Goal: Obtain resource: Download file/media

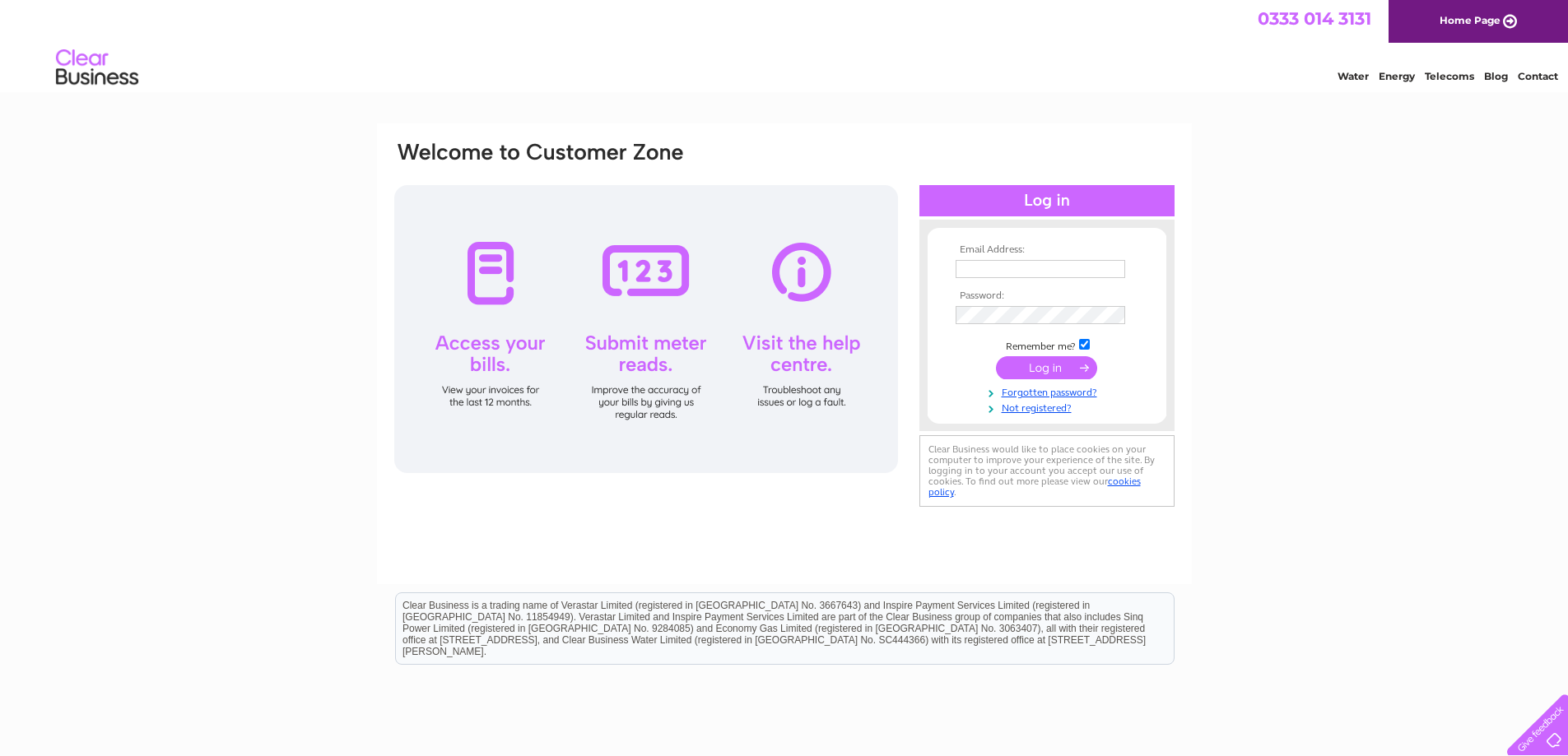
click at [977, 266] on input "text" at bounding box center [1040, 269] width 170 height 18
type input "[PERSON_NAME][EMAIL_ADDRESS][PERSON_NAME][DOMAIN_NAME]"
click at [1046, 369] on input "submit" at bounding box center [1047, 369] width 101 height 23
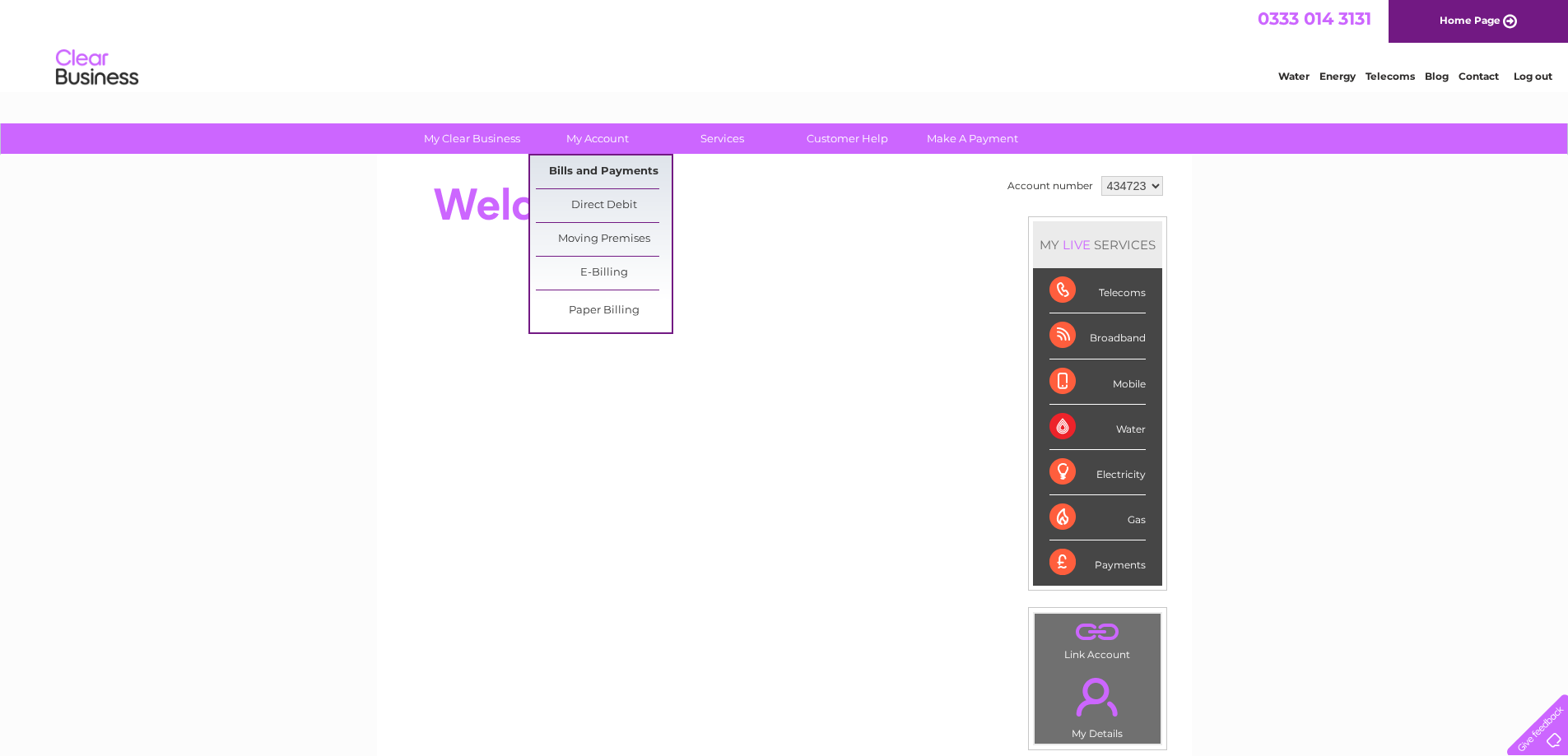
click at [616, 174] on link "Bills and Payments" at bounding box center [603, 172] width 136 height 33
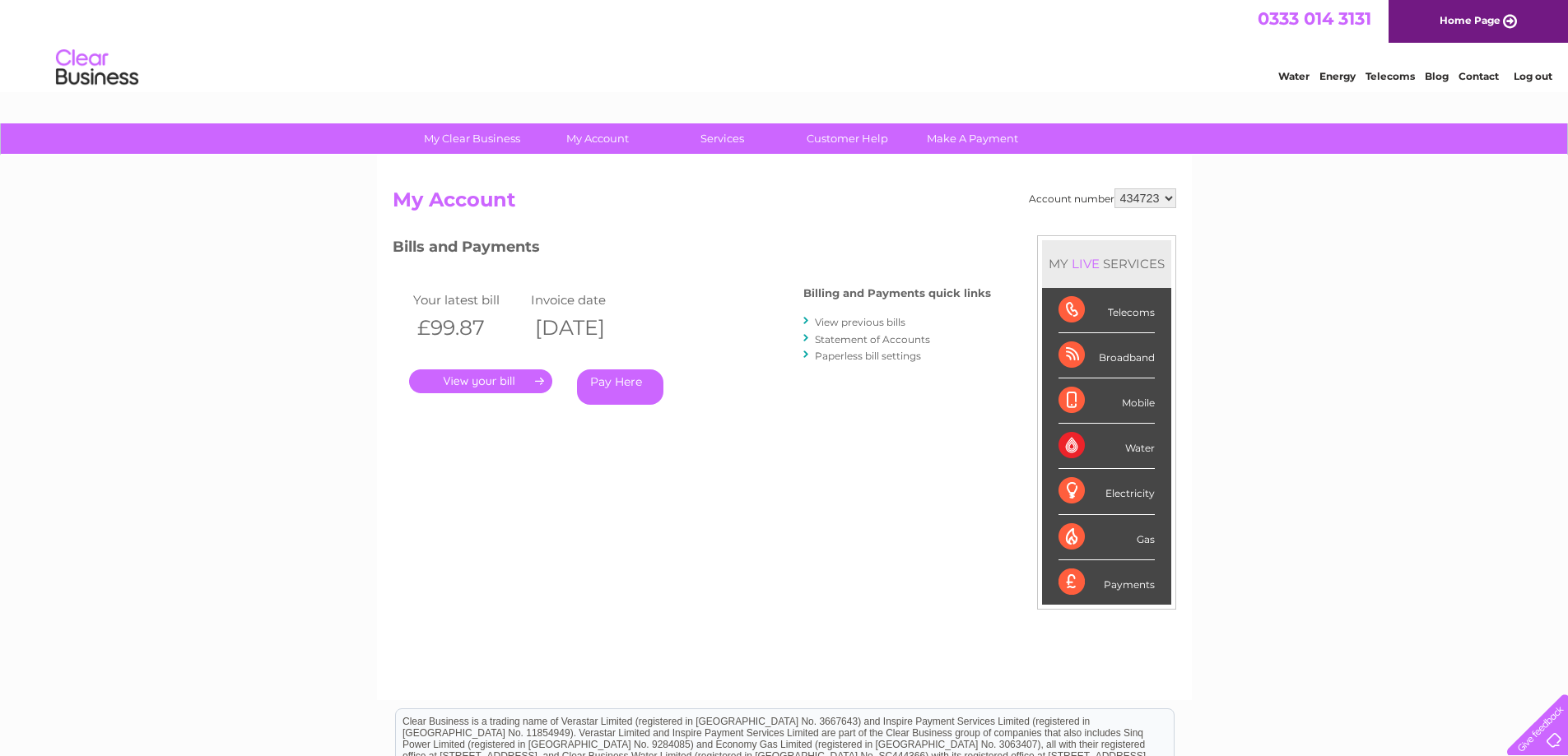
click at [831, 319] on link "View previous bills" at bounding box center [861, 322] width 91 height 12
click at [840, 323] on link "View previous bills" at bounding box center [861, 322] width 91 height 12
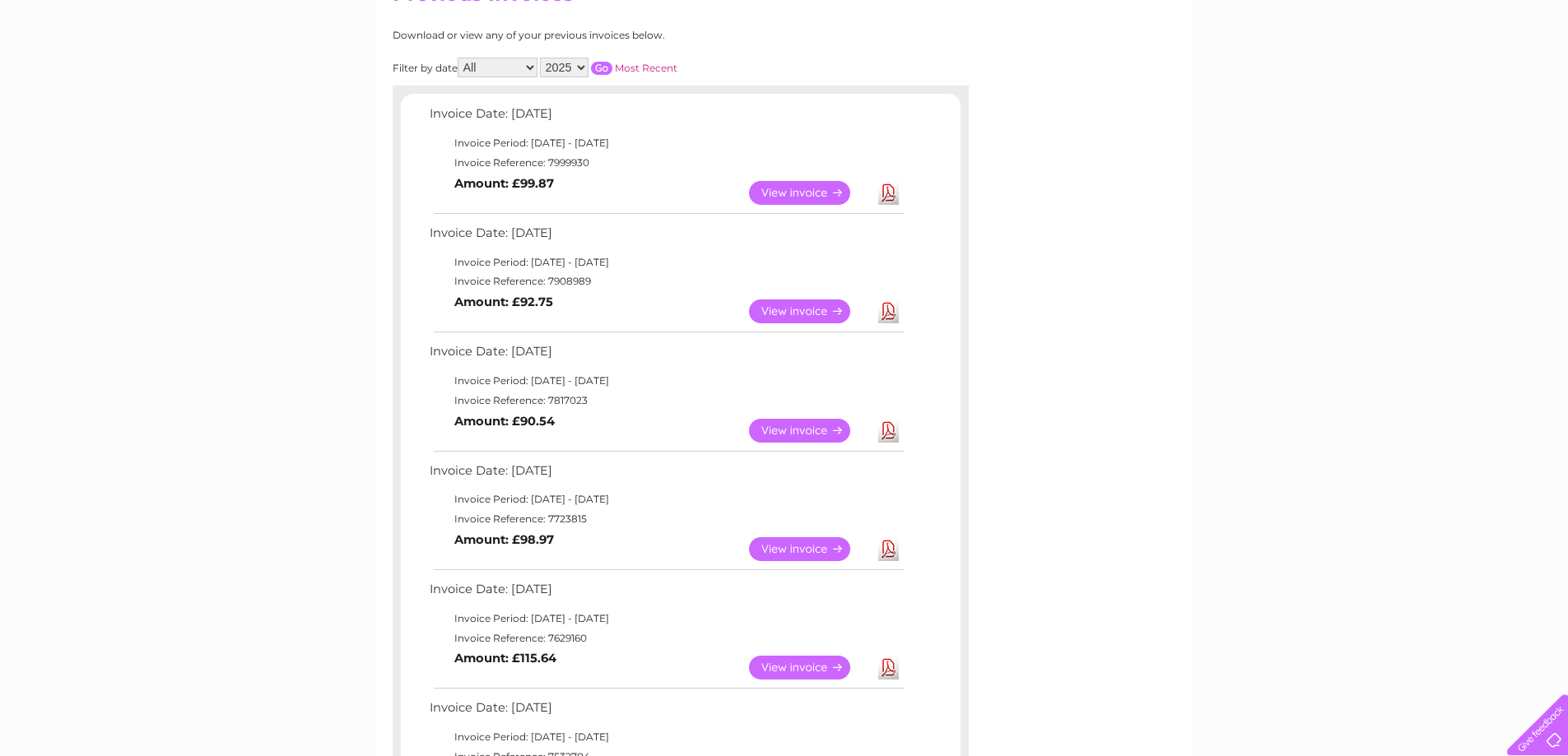
scroll to position [247, 0]
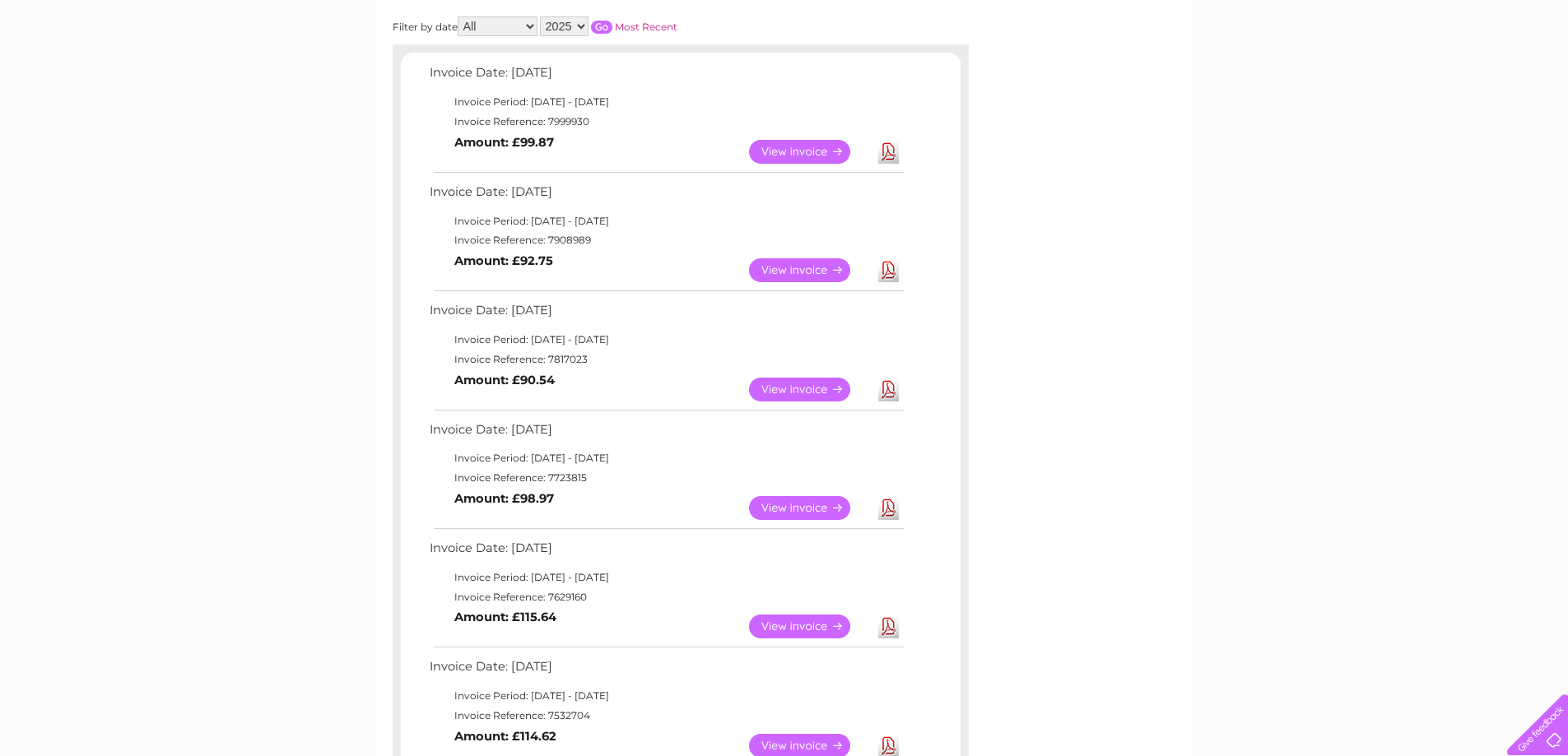
click at [891, 391] on link "Download" at bounding box center [888, 390] width 20 height 24
click at [895, 272] on link "Download" at bounding box center [888, 269] width 20 height 24
click at [894, 148] on link "Download" at bounding box center [888, 151] width 20 height 24
